Goal: Information Seeking & Learning: Learn about a topic

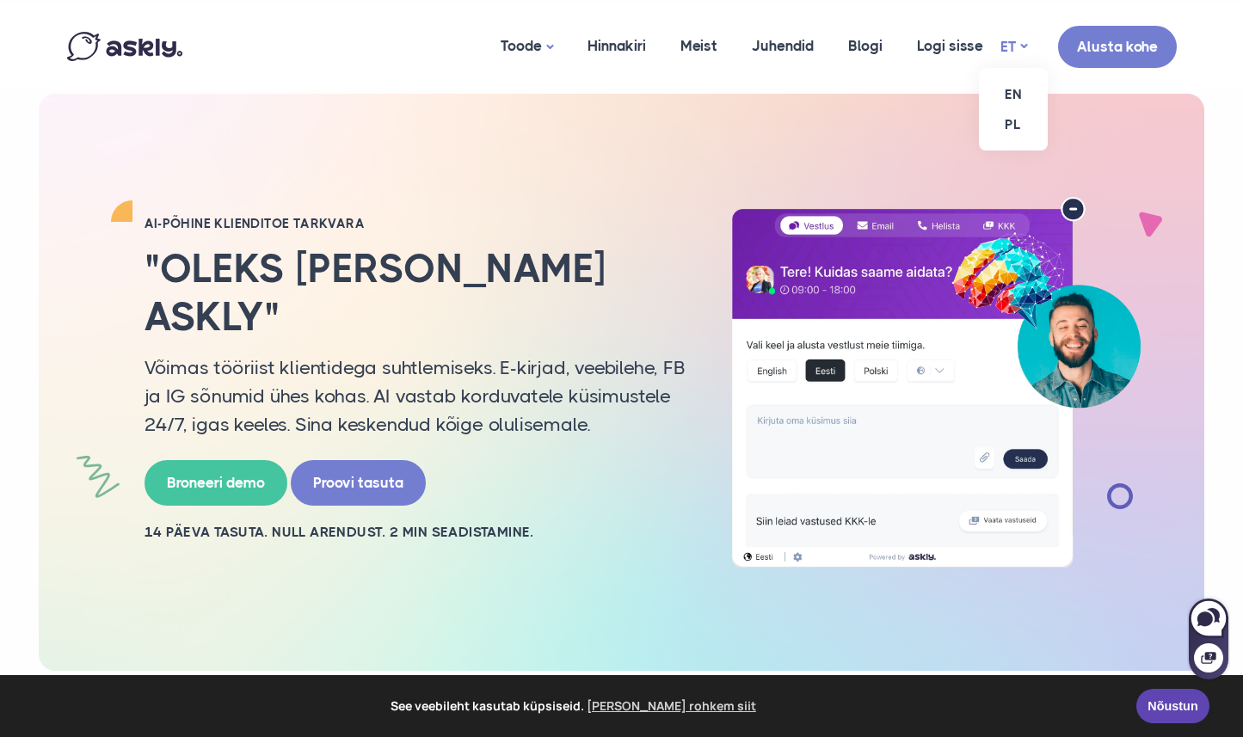
click at [1006, 43] on link "ET" at bounding box center [1013, 46] width 27 height 25
click at [1020, 98] on link "EN" at bounding box center [1013, 94] width 69 height 30
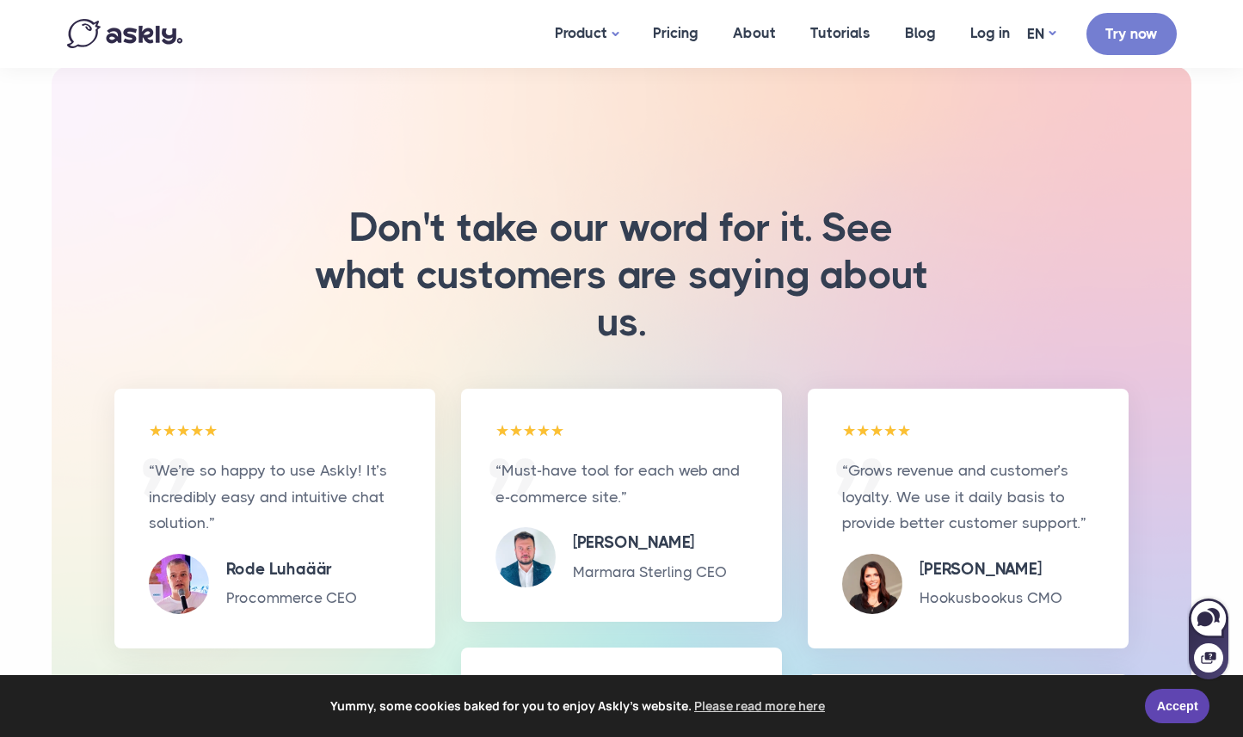
scroll to position [3492, 0]
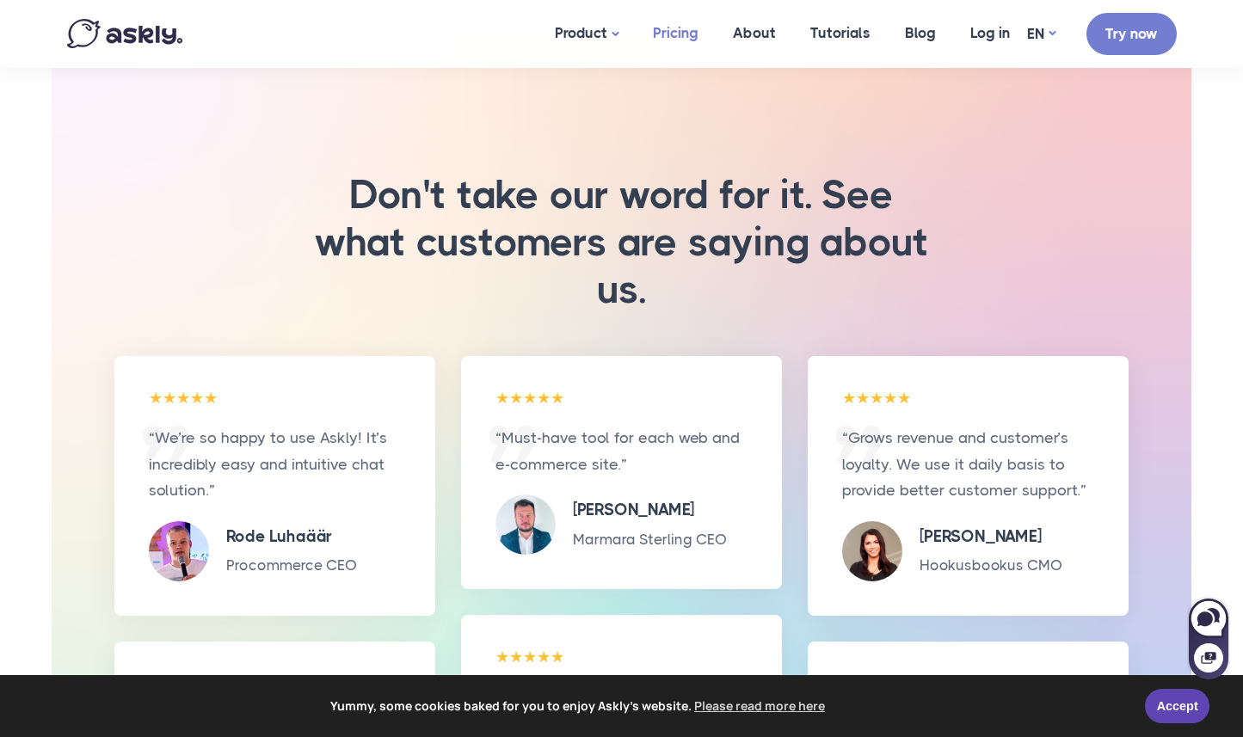
click at [677, 43] on link "Pricing" at bounding box center [676, 33] width 80 height 66
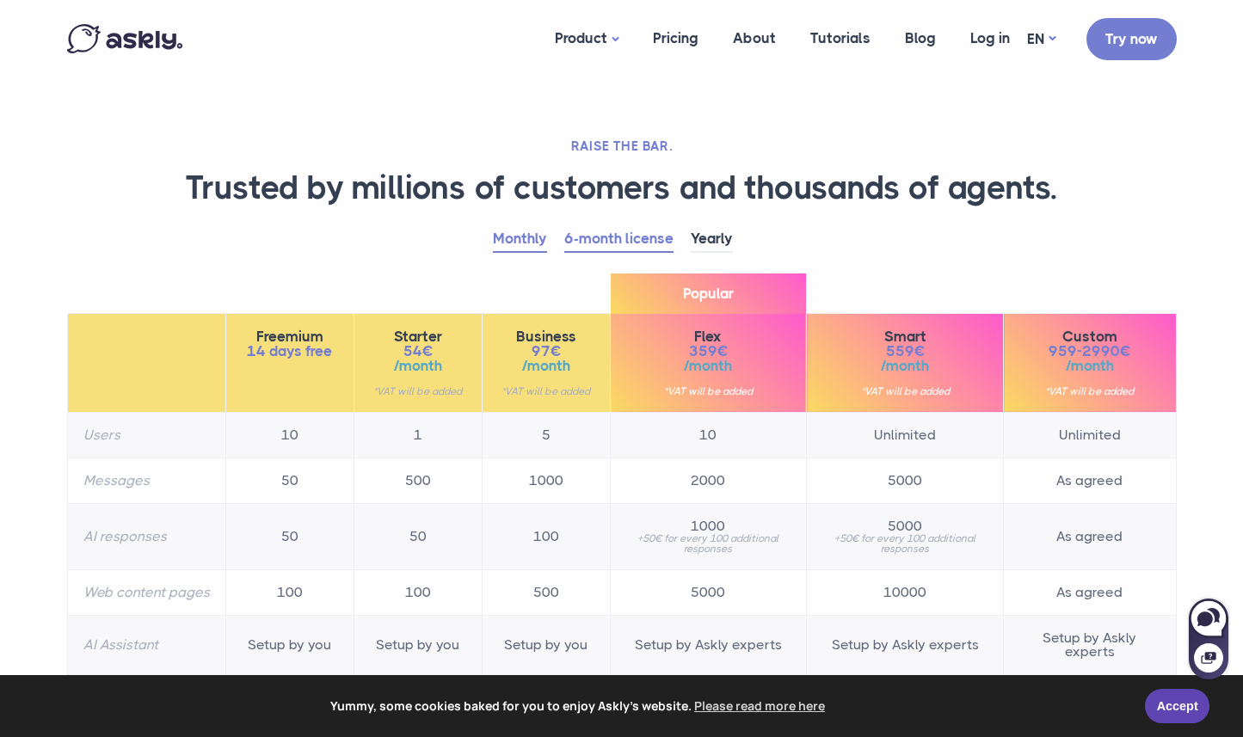
click at [515, 243] on link "Monthly" at bounding box center [520, 239] width 54 height 27
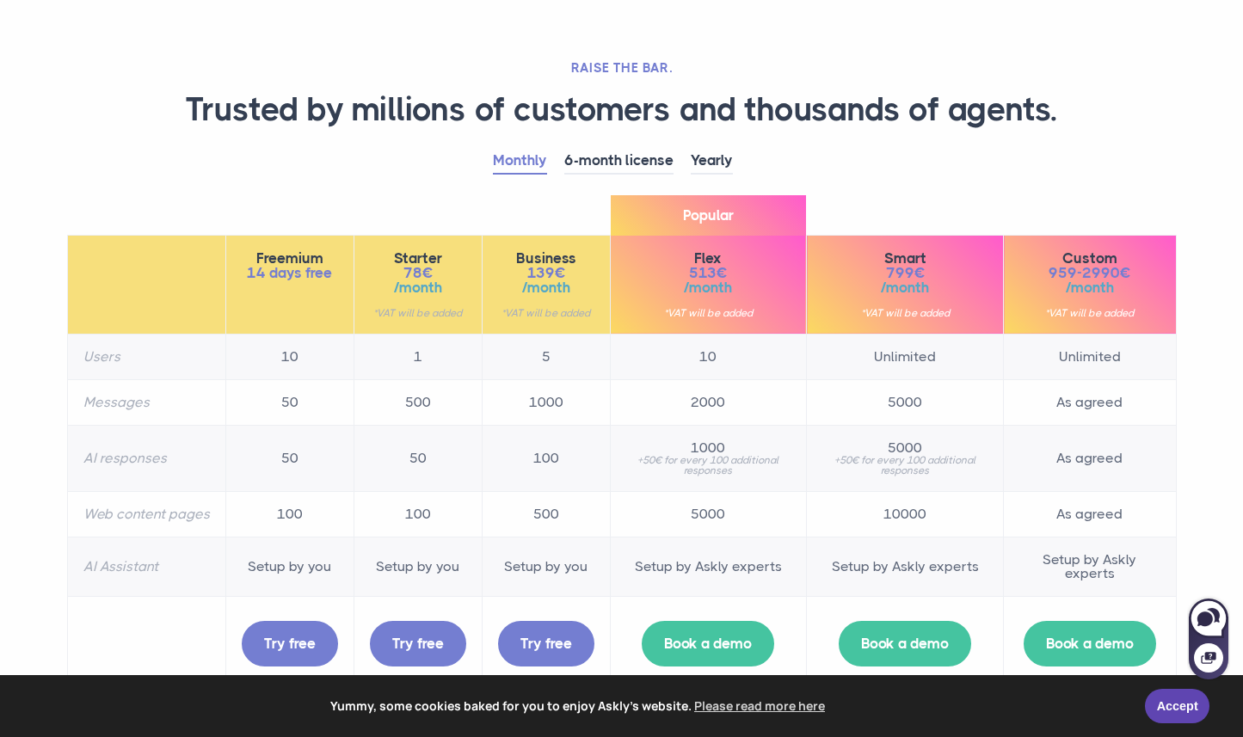
scroll to position [80, 0]
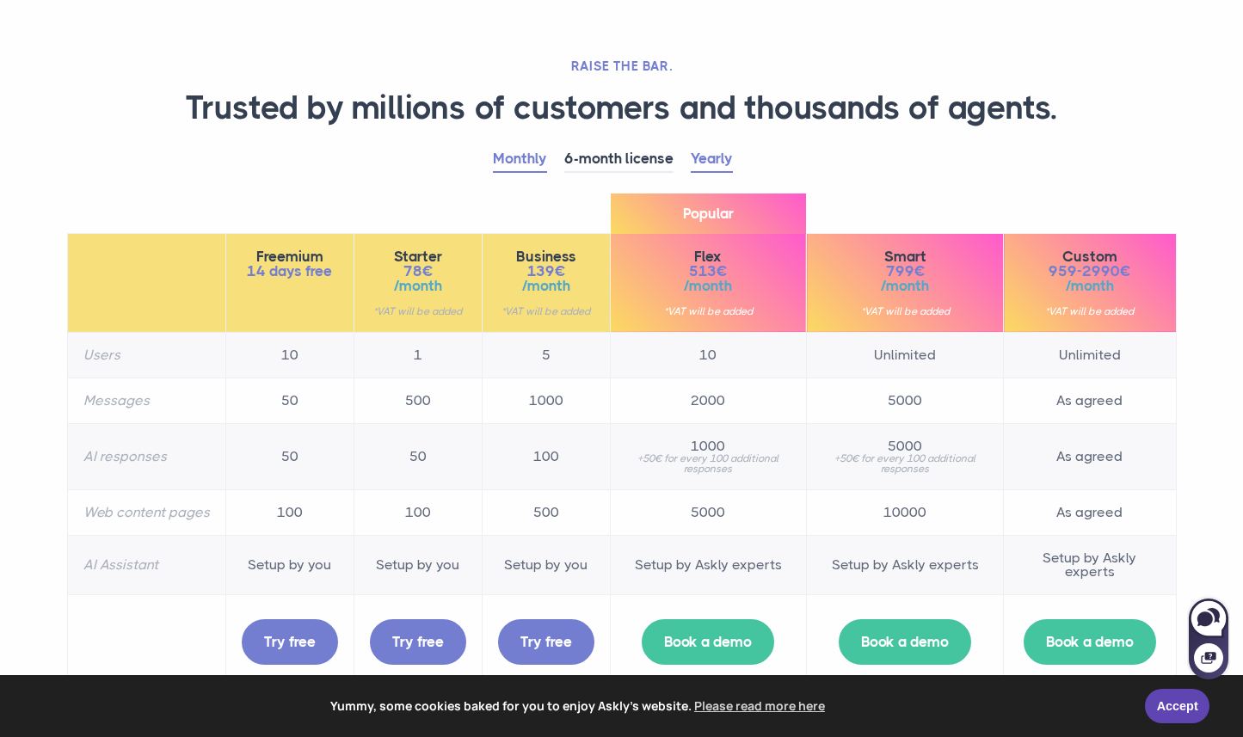
click at [714, 158] on link "Yearly" at bounding box center [712, 159] width 42 height 27
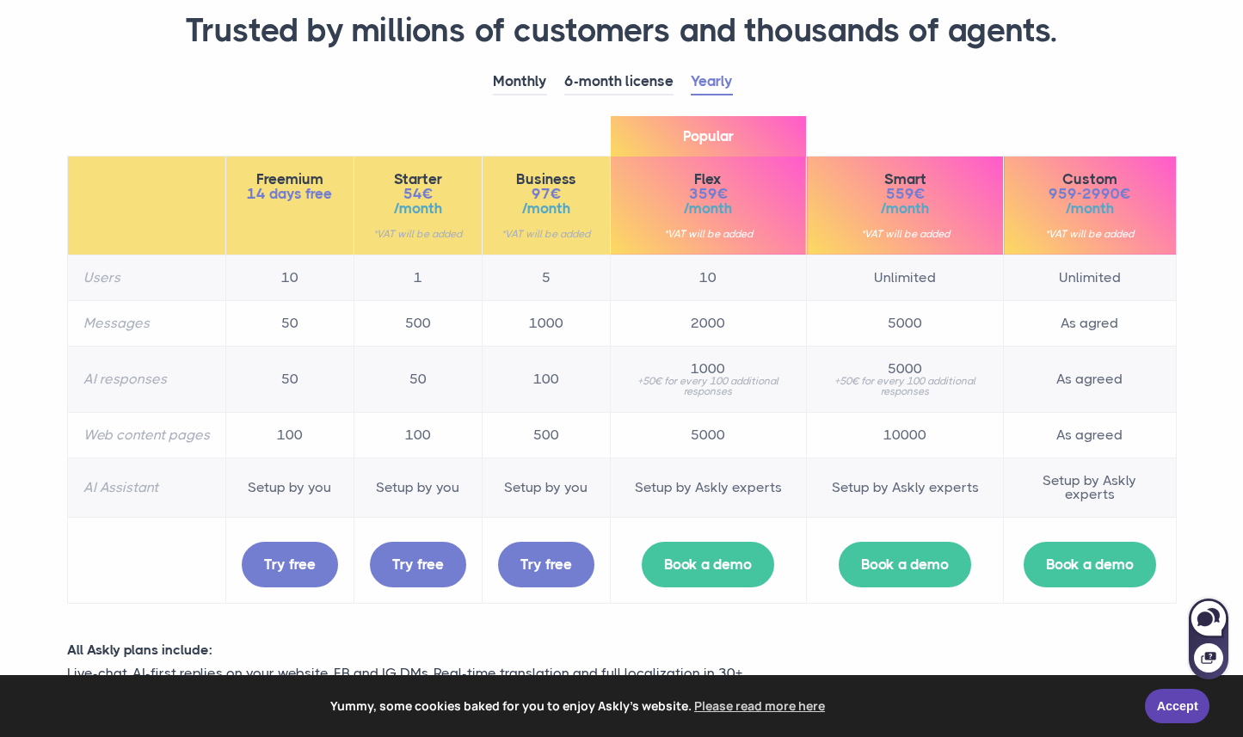
scroll to position [163, 0]
